Goal: Task Accomplishment & Management: Manage account settings

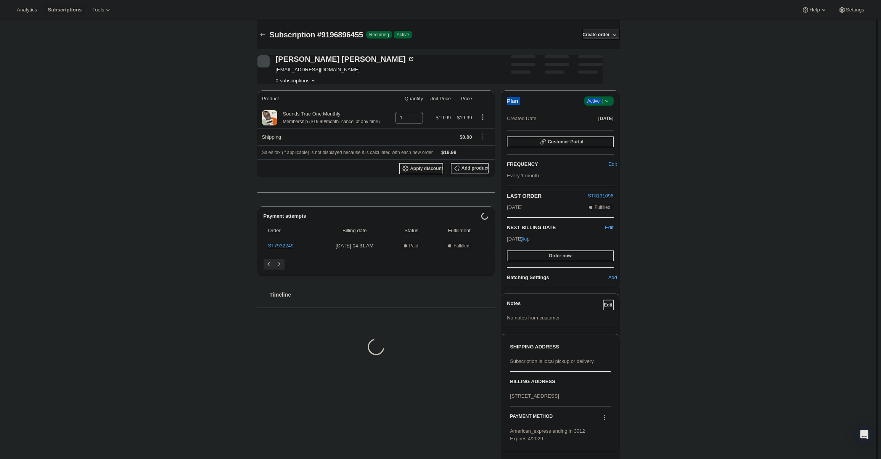
click at [603, 105] on div "Plan Success Active | Created Date [DATE]" at bounding box center [560, 109] width 106 height 27
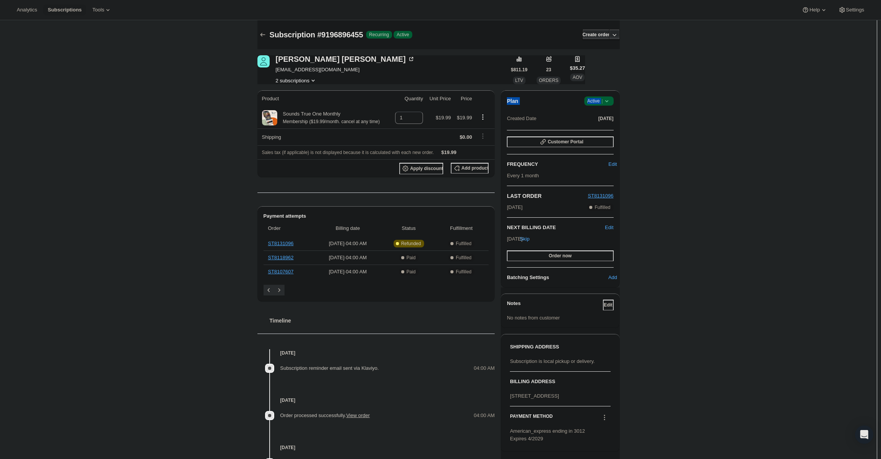
click at [605, 101] on icon at bounding box center [607, 101] width 8 height 8
click at [607, 127] on span "Cancel subscription" at bounding box center [601, 129] width 43 height 6
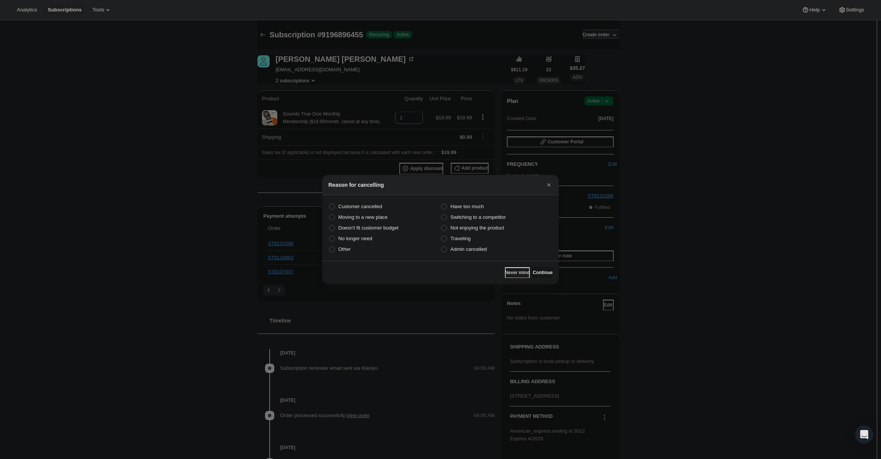
drag, startPoint x: 464, startPoint y: 247, endPoint x: 558, endPoint y: 267, distance: 95.5
click at [465, 247] on span "Admin cancelled" at bounding box center [468, 249] width 36 height 6
click at [441, 247] on input "Admin cancelled" at bounding box center [441, 246] width 0 height 0
radio input "true"
drag, startPoint x: 549, startPoint y: 274, endPoint x: 546, endPoint y: 269, distance: 5.8
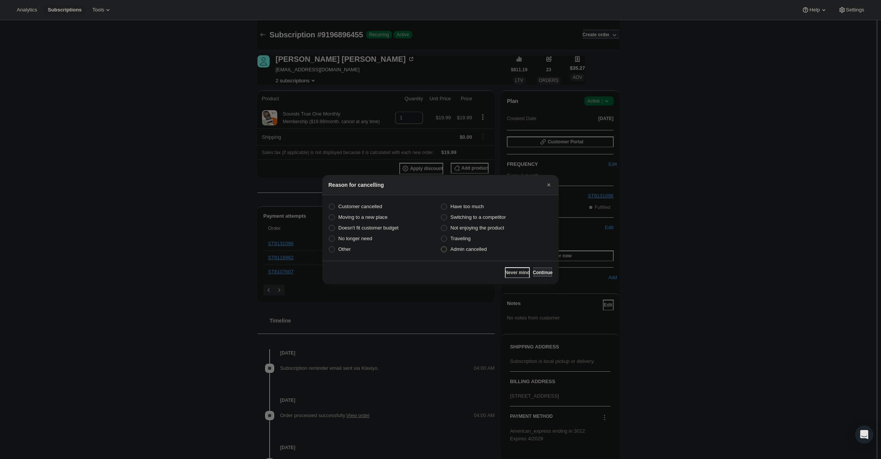
click at [548, 274] on button "Continue" at bounding box center [543, 272] width 20 height 11
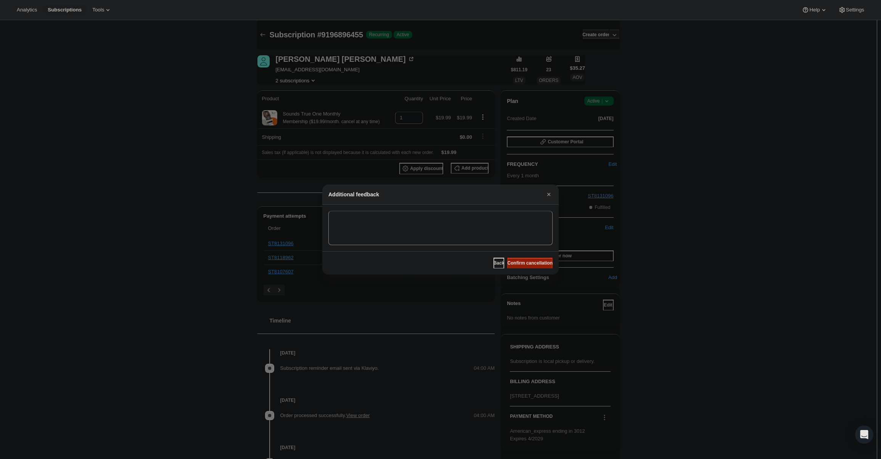
click at [541, 264] on button "Confirm cancellation" at bounding box center [529, 263] width 45 height 11
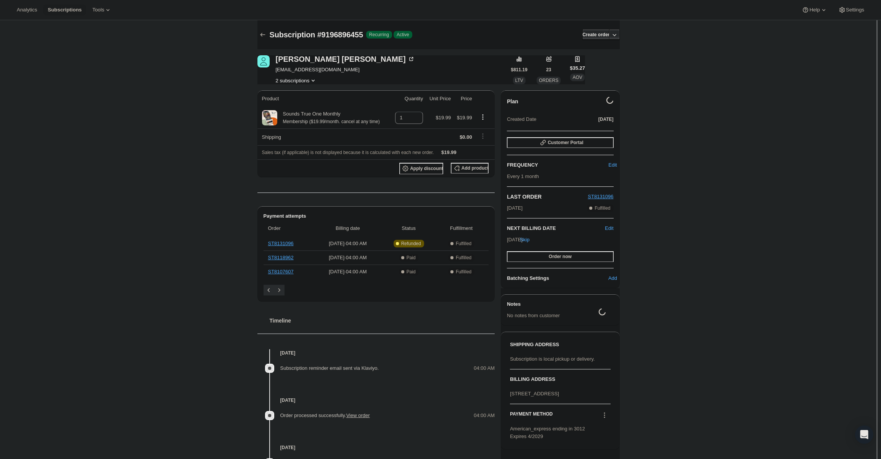
click at [306, 72] on span "[EMAIL_ADDRESS][DOMAIN_NAME]" at bounding box center [345, 70] width 139 height 8
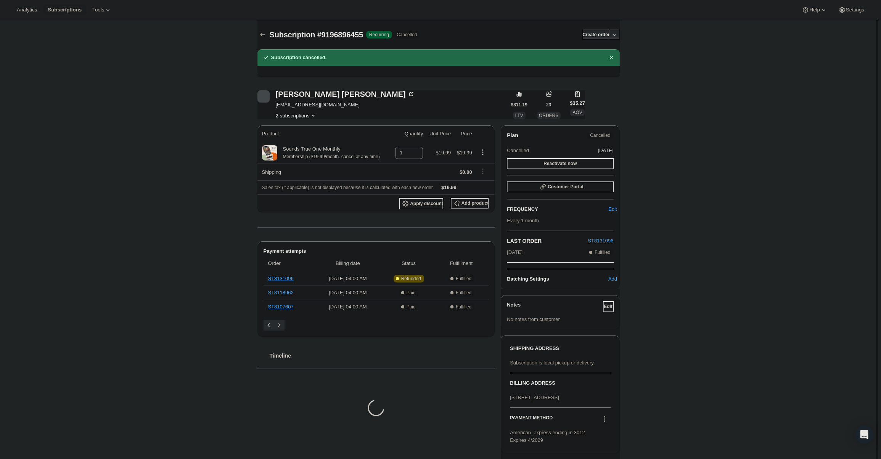
copy span "[EMAIL_ADDRESS][DOMAIN_NAME]"
click at [310, 105] on span "[EMAIL_ADDRESS][DOMAIN_NAME]" at bounding box center [345, 105] width 139 height 8
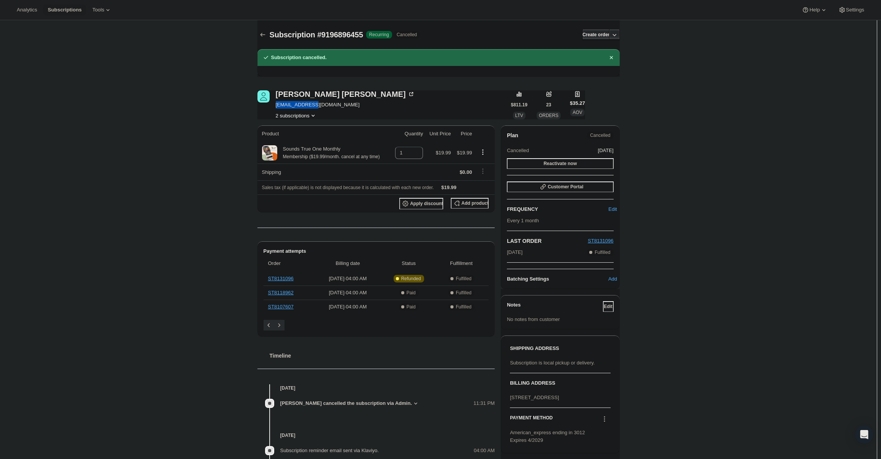
click at [310, 105] on span "[EMAIL_ADDRESS][DOMAIN_NAME]" at bounding box center [345, 105] width 139 height 8
copy span "[EMAIL_ADDRESS][DOMAIN_NAME]"
